Goal: Information Seeking & Learning: Check status

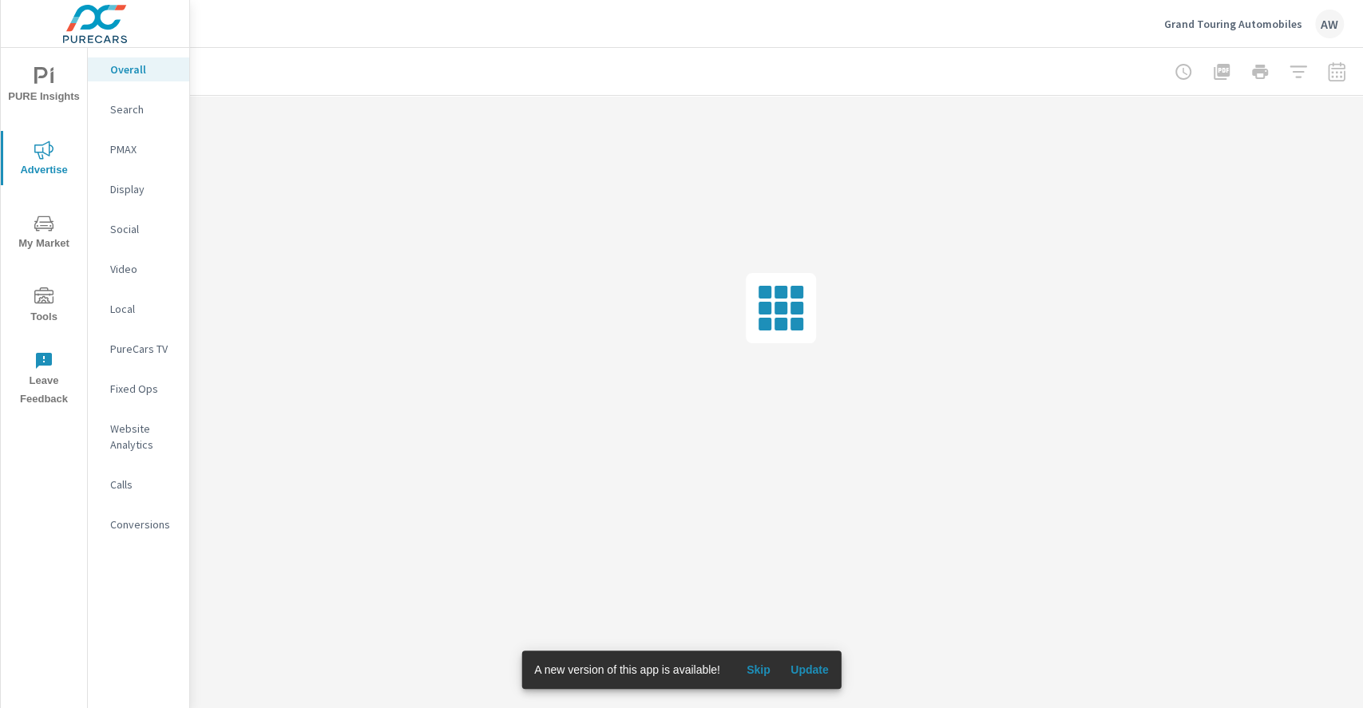
click at [757, 667] on span "Skip" at bounding box center [758, 670] width 38 height 14
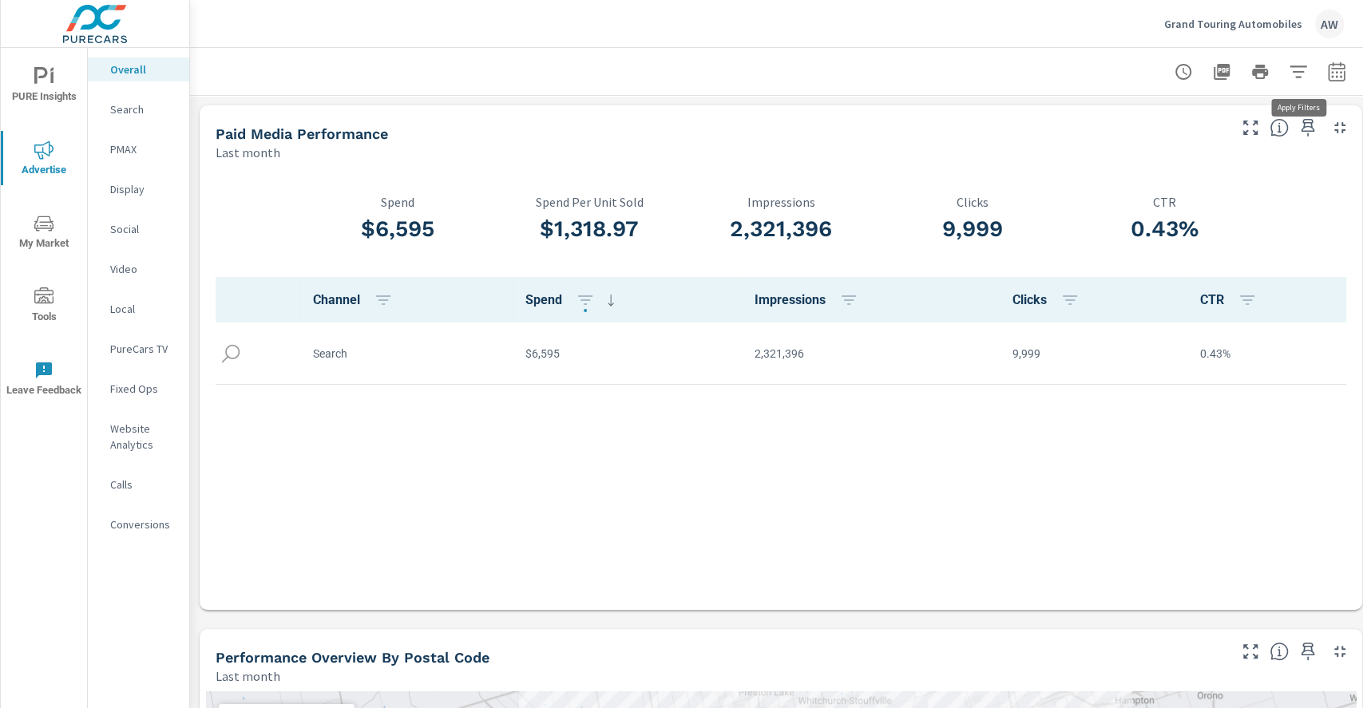
click at [1305, 69] on icon "button" at bounding box center [1297, 71] width 19 height 19
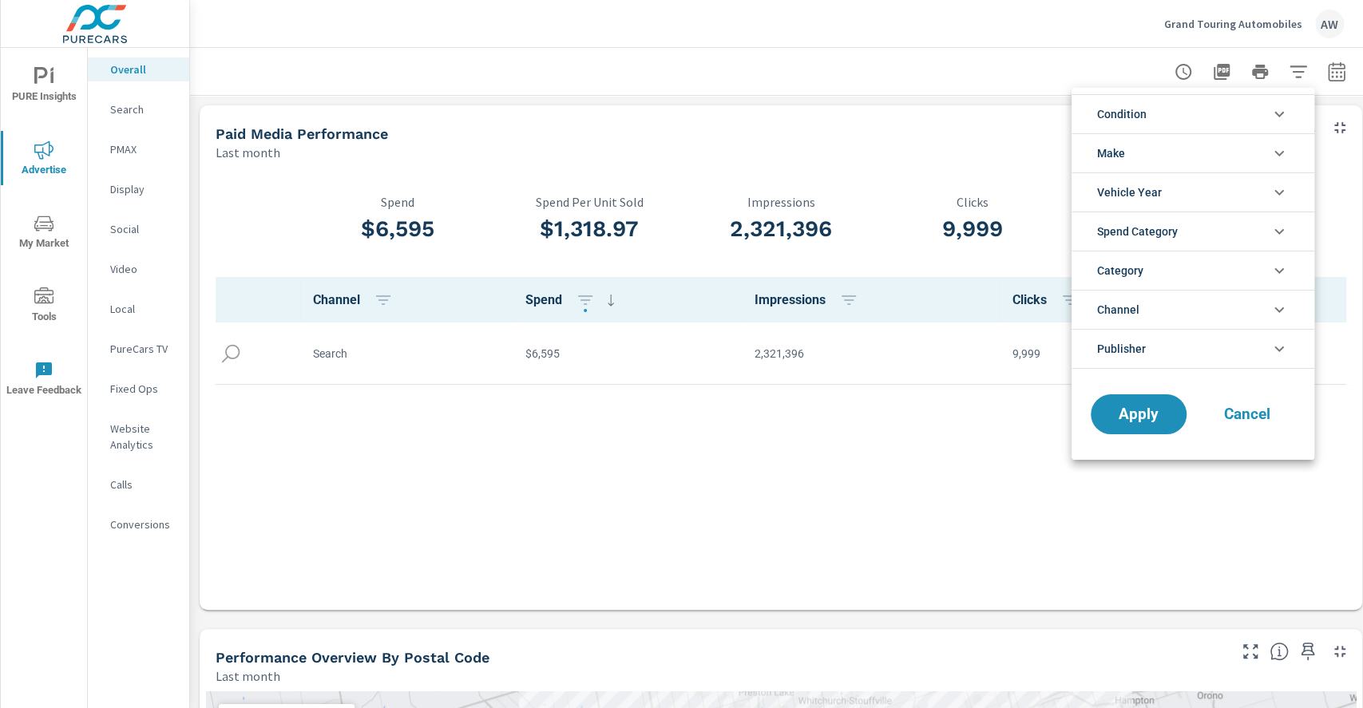
click at [991, 522] on div at bounding box center [681, 354] width 1363 height 708
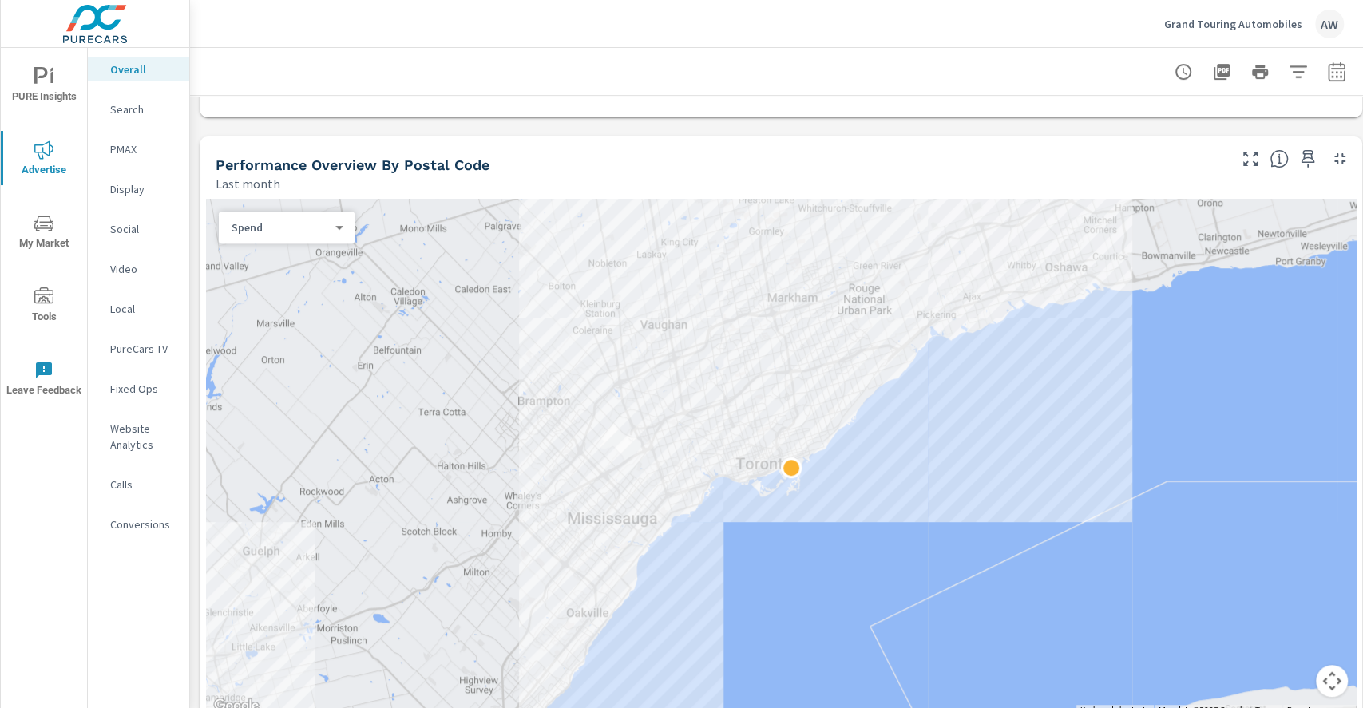
scroll to position [501, 0]
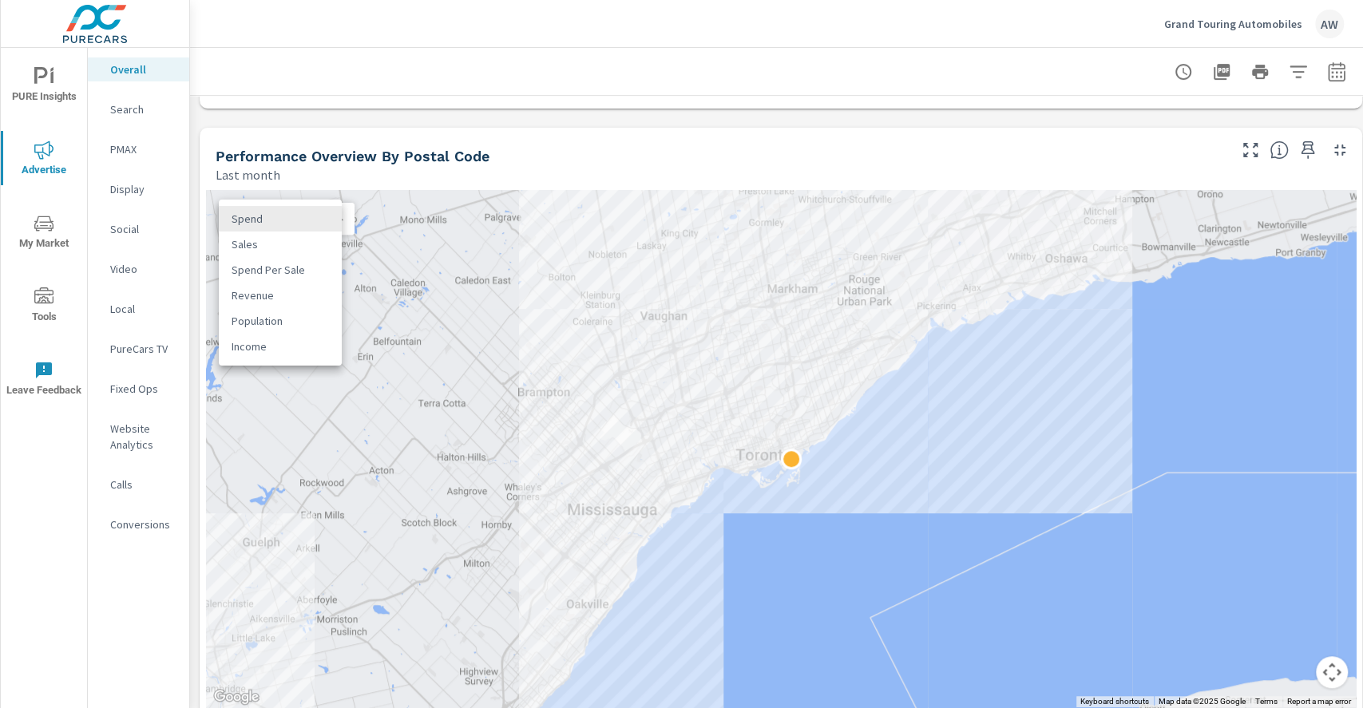
click at [341, 221] on body "PURE Insights Advertise My Market Tools Leave Feedback Overall Search PMAX Disp…" at bounding box center [681, 354] width 1363 height 708
click at [278, 220] on li "Spend" at bounding box center [280, 219] width 123 height 26
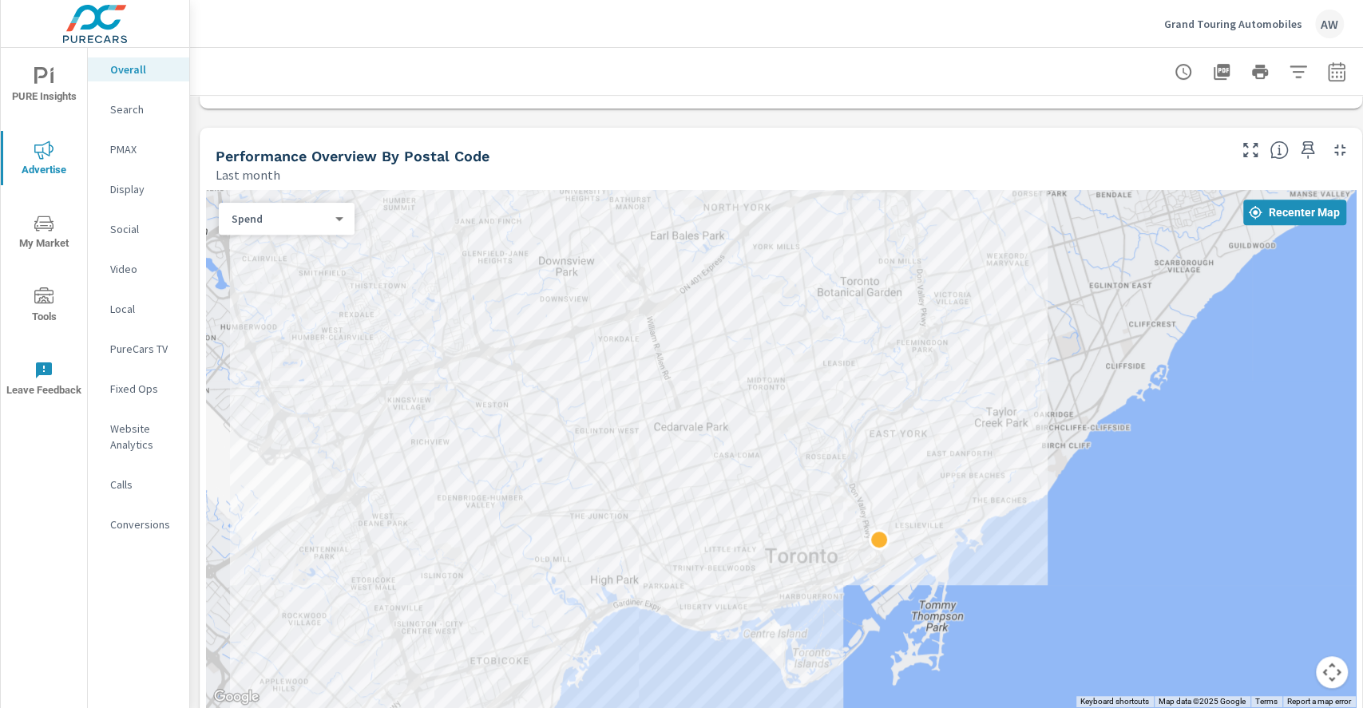
drag, startPoint x: 801, startPoint y: 422, endPoint x: 1006, endPoint y: 603, distance: 272.6
click at [1006, 603] on div at bounding box center [780, 448] width 1149 height 517
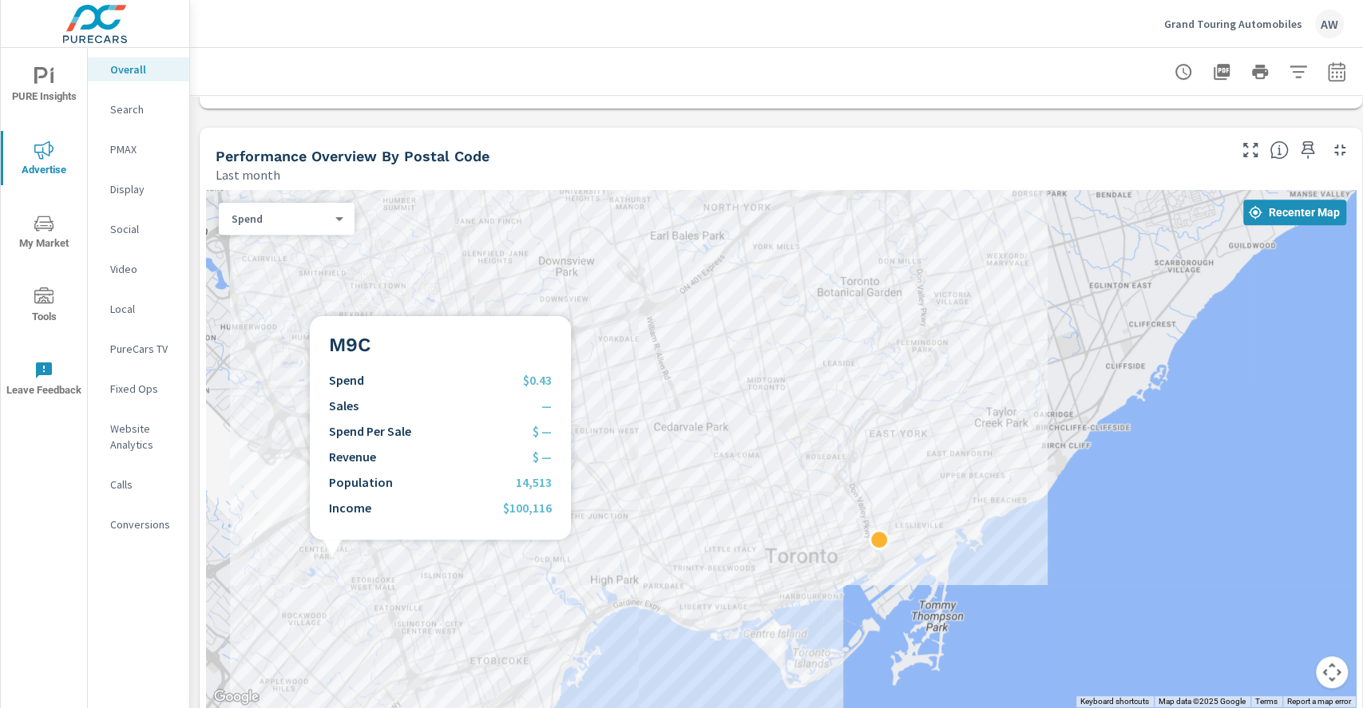
click at [334, 559] on div at bounding box center [780, 448] width 1149 height 517
